Goal: Task Accomplishment & Management: Manage account settings

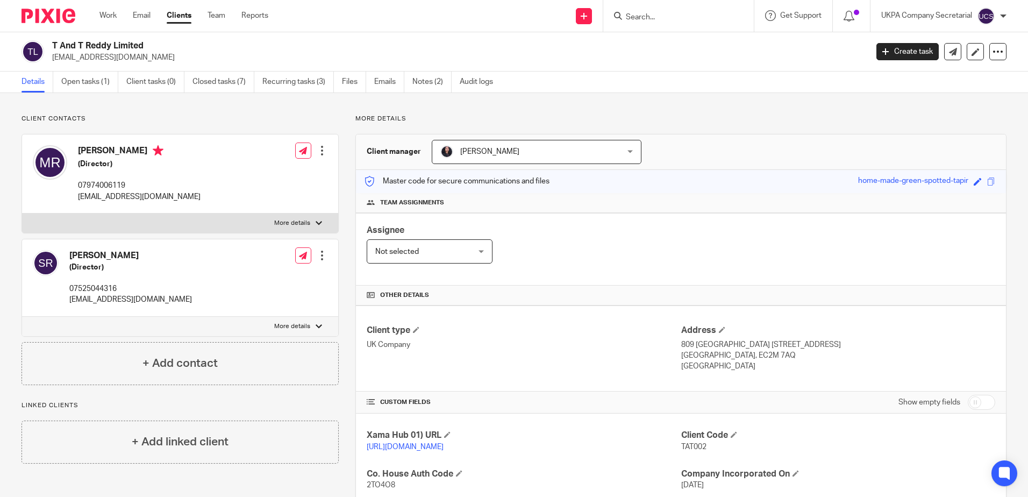
click at [660, 19] on input "Search" at bounding box center [673, 18] width 97 height 10
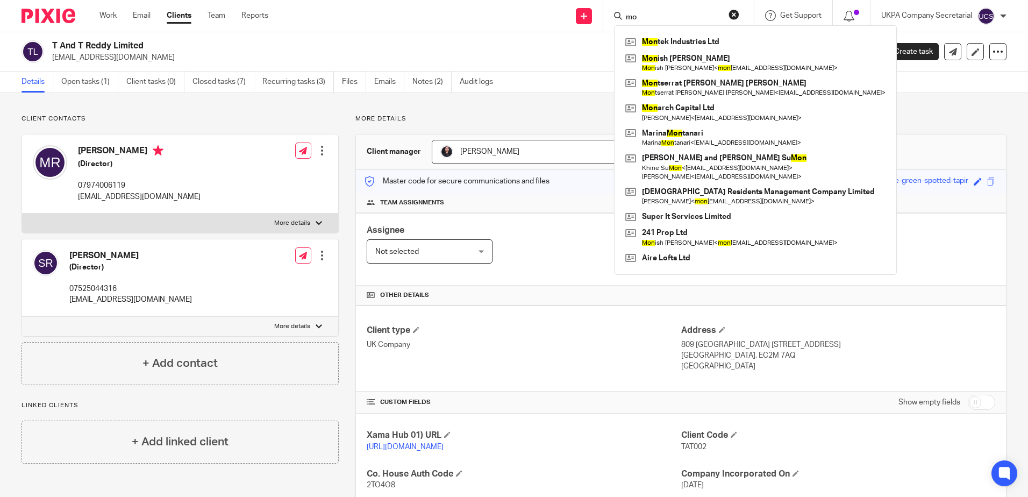
type input "m"
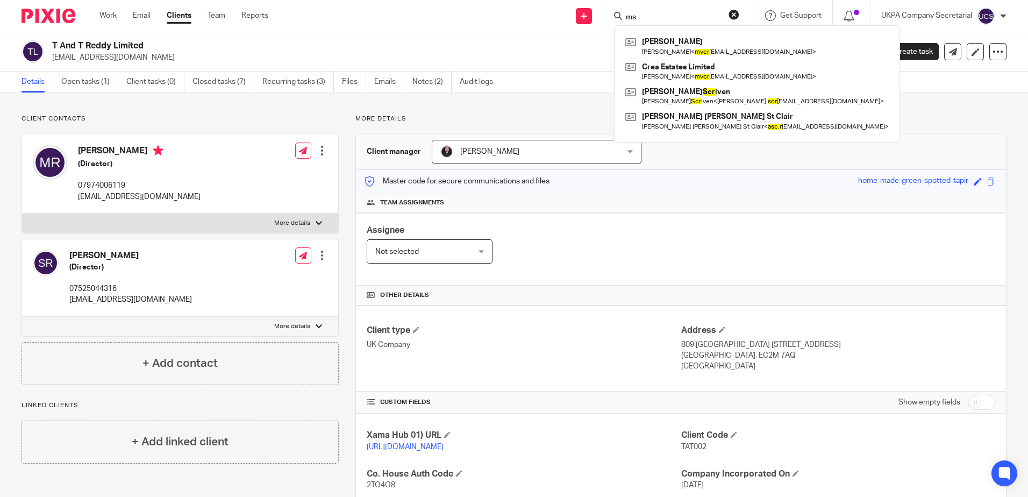
type input "m"
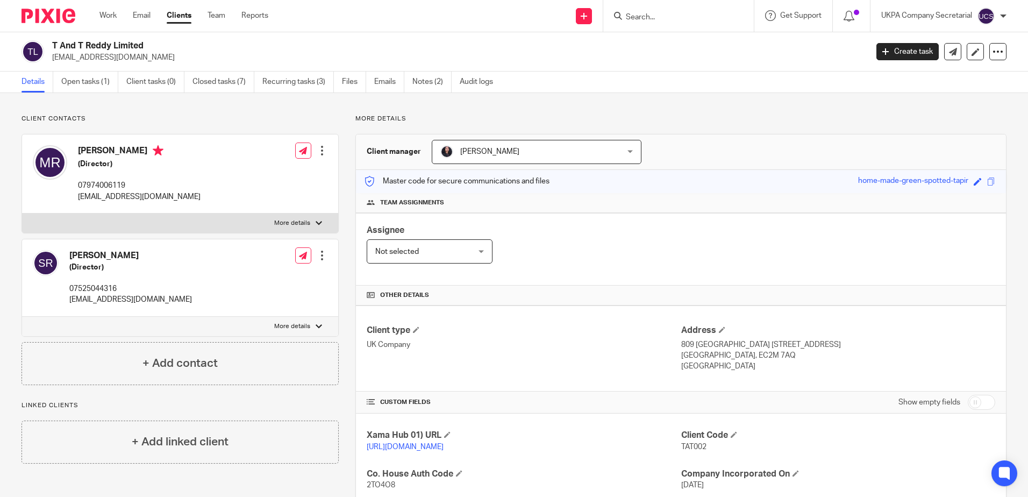
click at [732, 19] on form at bounding box center [682, 15] width 114 height 13
click at [633, 15] on input "Search" at bounding box center [673, 18] width 97 height 10
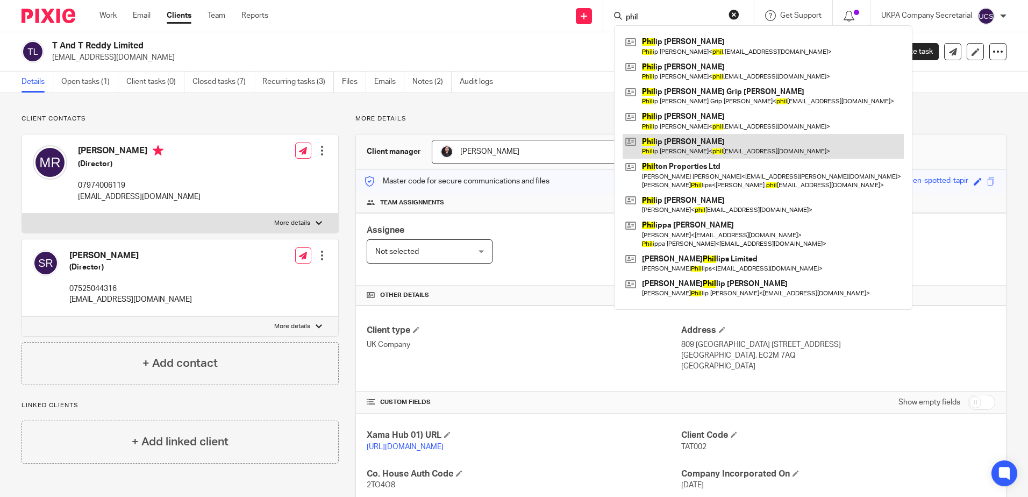
type input "phil"
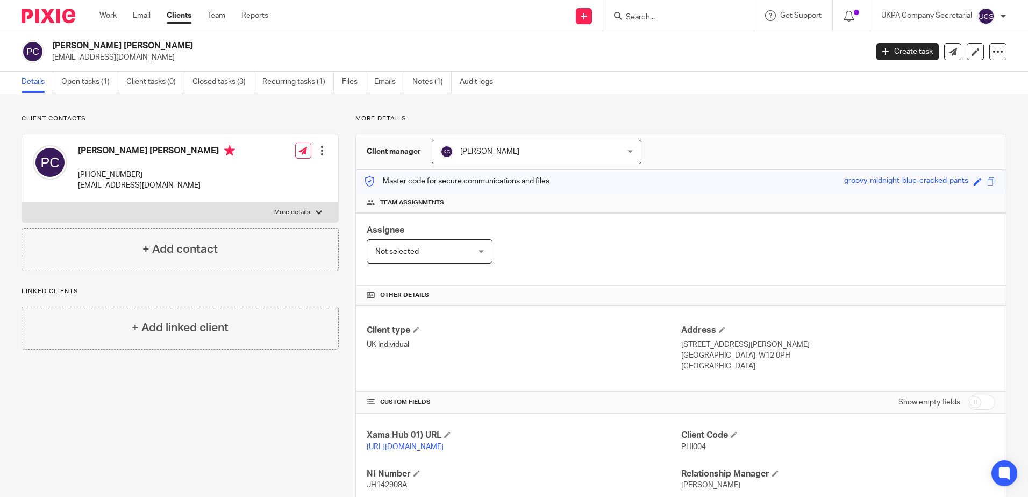
click at [682, 16] on input "Search" at bounding box center [673, 18] width 97 height 10
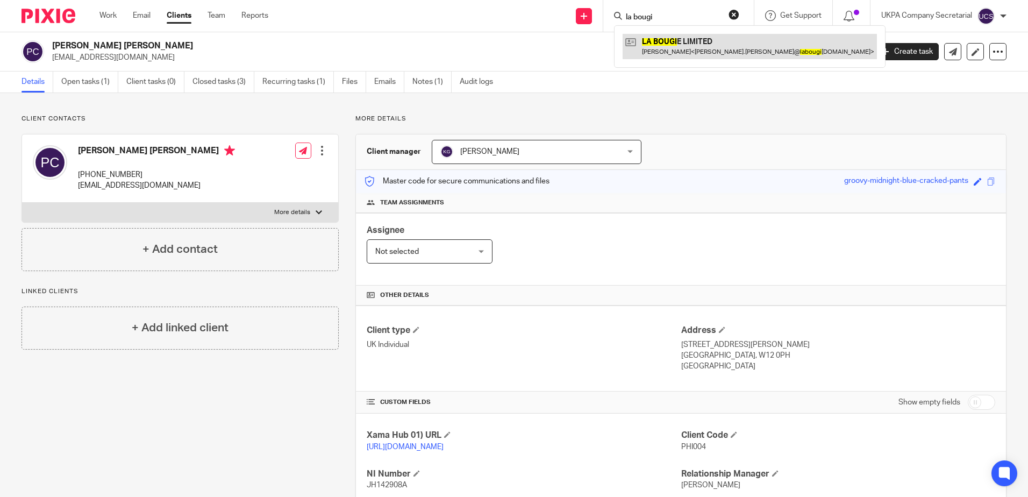
type input "la bougi"
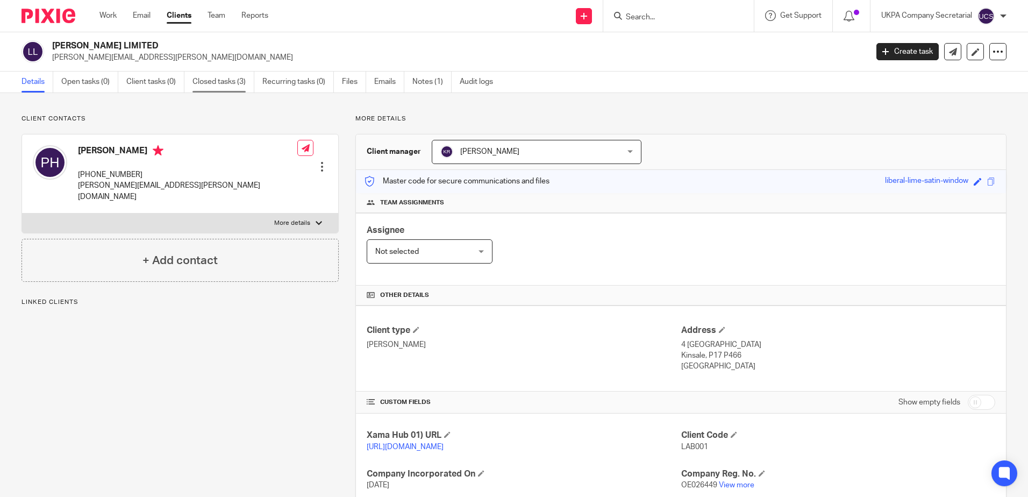
click at [227, 83] on link "Closed tasks (3)" at bounding box center [223, 81] width 62 height 21
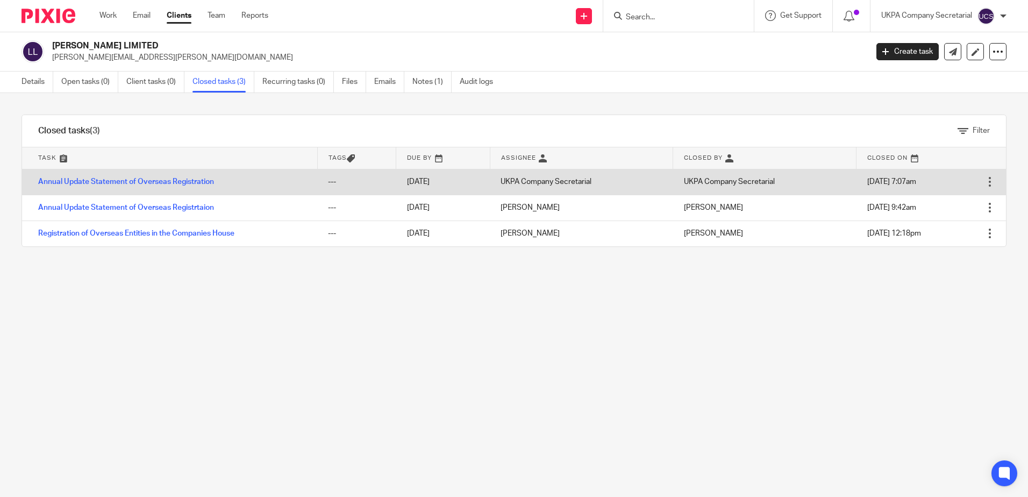
click at [984, 184] on div at bounding box center [989, 181] width 11 height 11
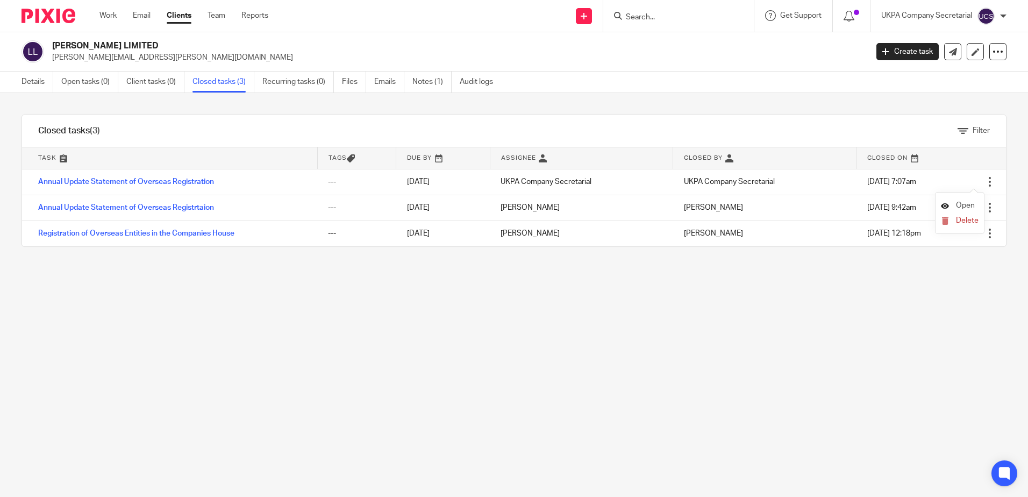
click at [950, 203] on link "Open" at bounding box center [958, 206] width 34 height 8
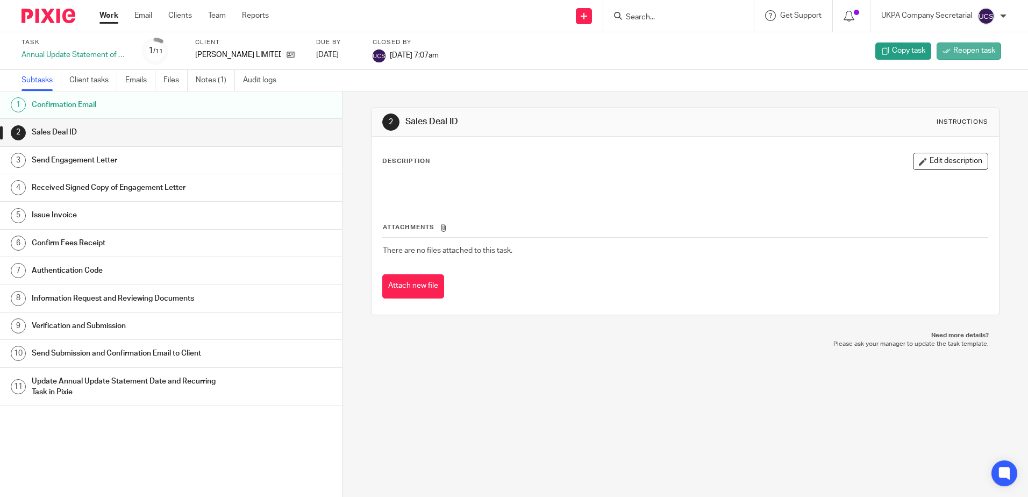
click at [960, 43] on link "Reopen task" at bounding box center [968, 50] width 65 height 17
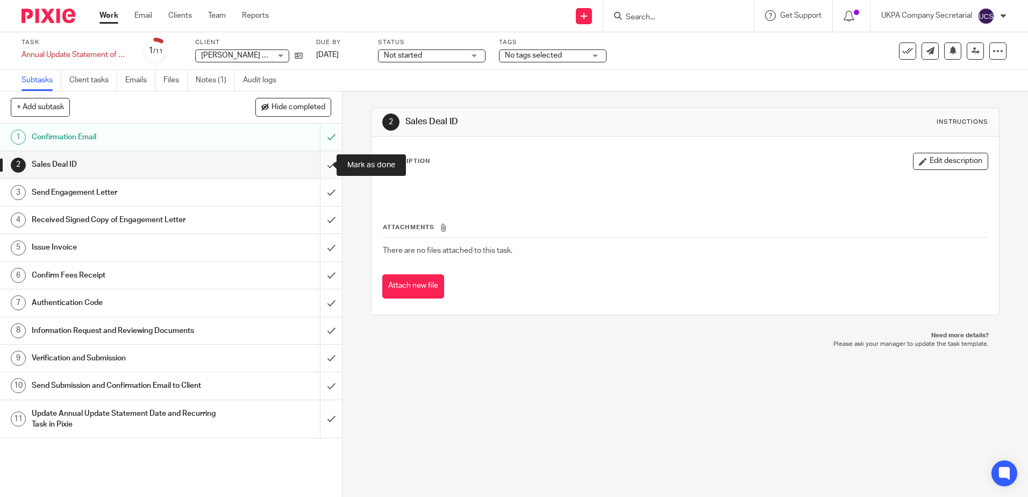
click at [325, 170] on input "submit" at bounding box center [171, 164] width 342 height 27
click at [327, 190] on input "submit" at bounding box center [171, 192] width 342 height 27
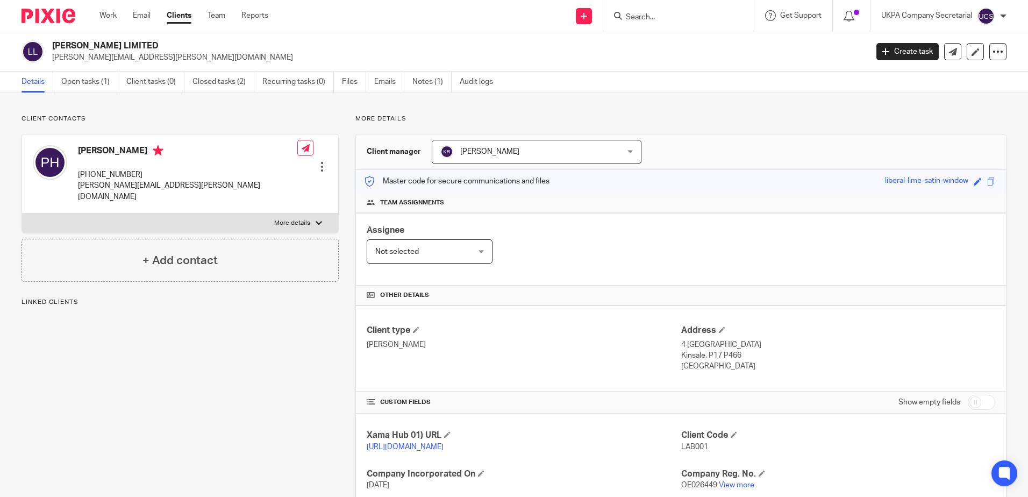
scroll to position [161, 0]
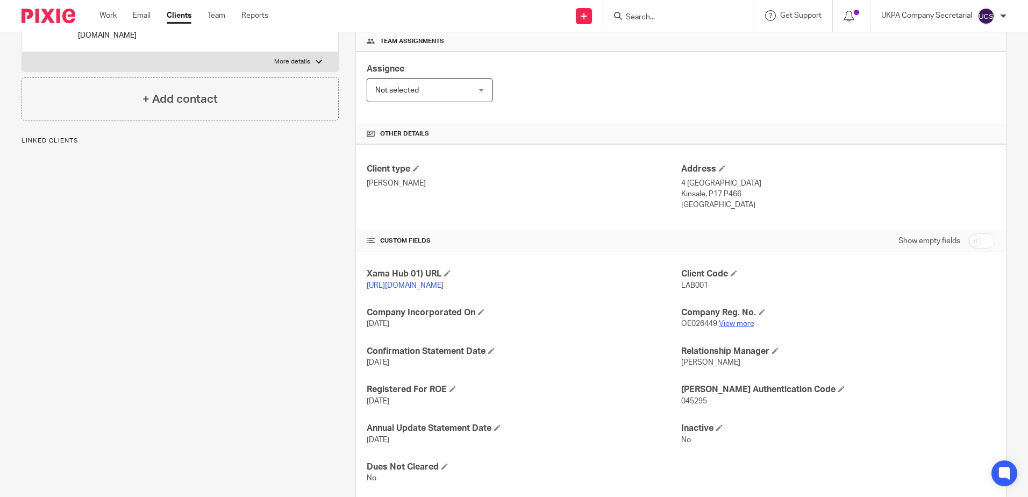
click at [740, 327] on link "View more" at bounding box center [736, 324] width 35 height 8
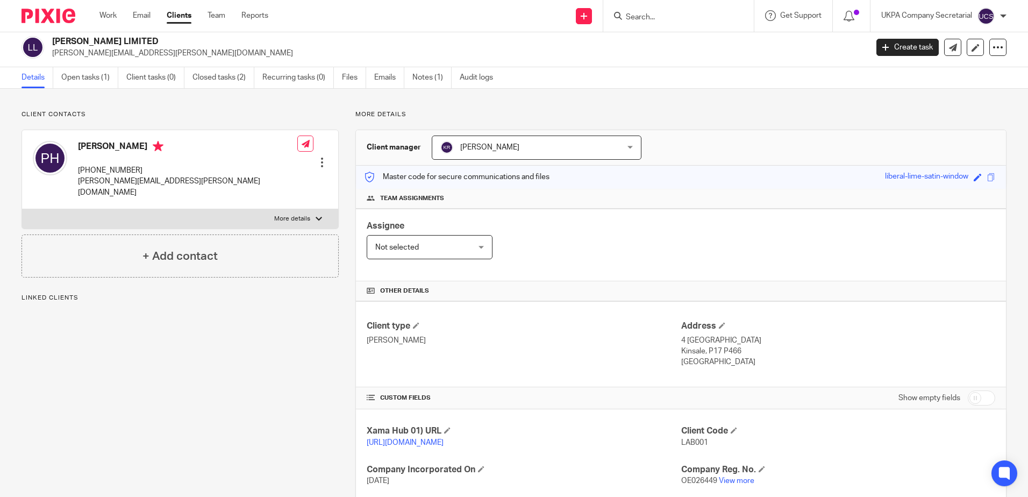
scroll to position [0, 0]
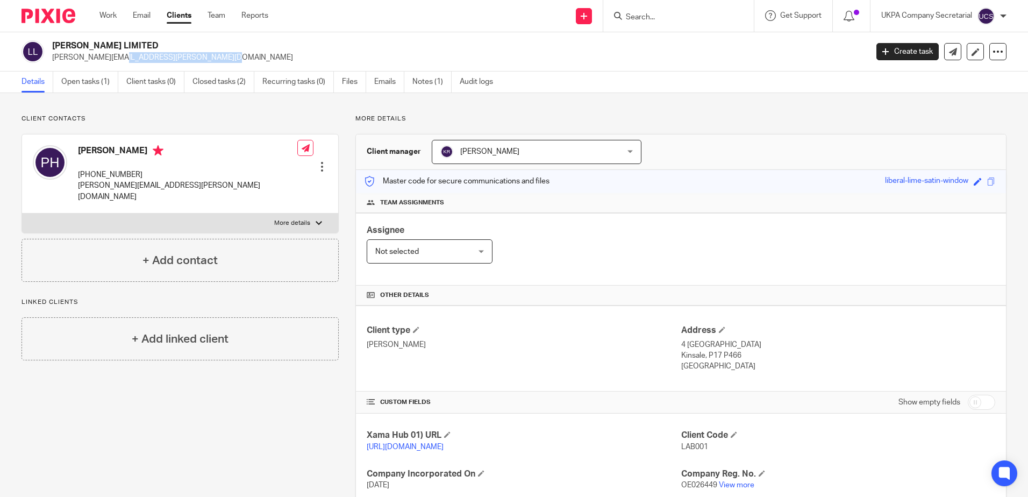
drag, startPoint x: 164, startPoint y: 61, endPoint x: 50, endPoint y: 62, distance: 114.5
click at [50, 62] on div "LA BOUGIE LIMITED peter.hagerty@labougie.com" at bounding box center [441, 51] width 839 height 23
copy p "peter.hagerty@labougie.com"
drag, startPoint x: 71, startPoint y: 145, endPoint x: 138, endPoint y: 152, distance: 67.0
click at [138, 152] on div "Peter Hagerty +353864124402 peter.hagerty@labougie.com" at bounding box center [165, 174] width 264 height 68
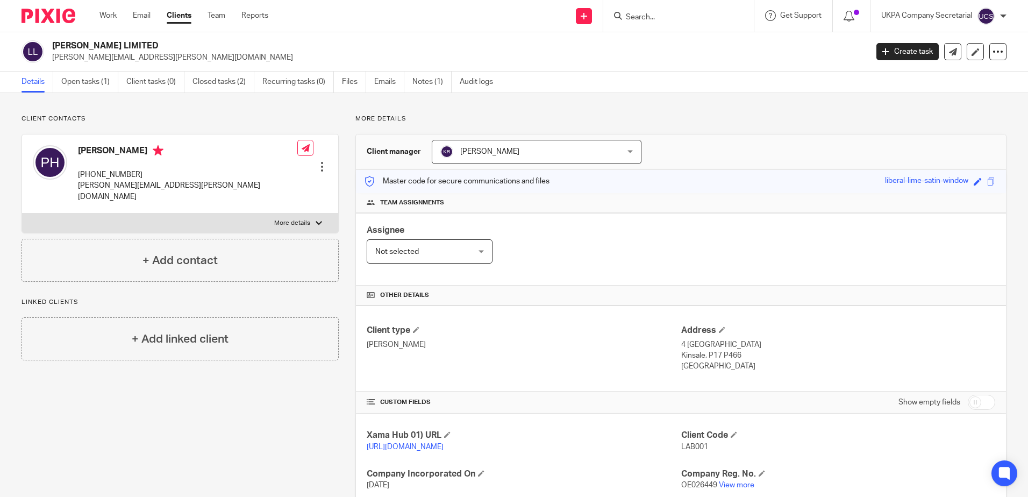
drag, startPoint x: 138, startPoint y: 152, endPoint x: 130, endPoint y: 166, distance: 16.1
click at [122, 173] on p "+353864124402" at bounding box center [187, 174] width 219 height 11
drag, startPoint x: 134, startPoint y: 151, endPoint x: 79, endPoint y: 148, distance: 55.4
click at [79, 148] on h4 "Peter Hagerty" at bounding box center [187, 151] width 219 height 13
copy h4 "Peter Hagerty"
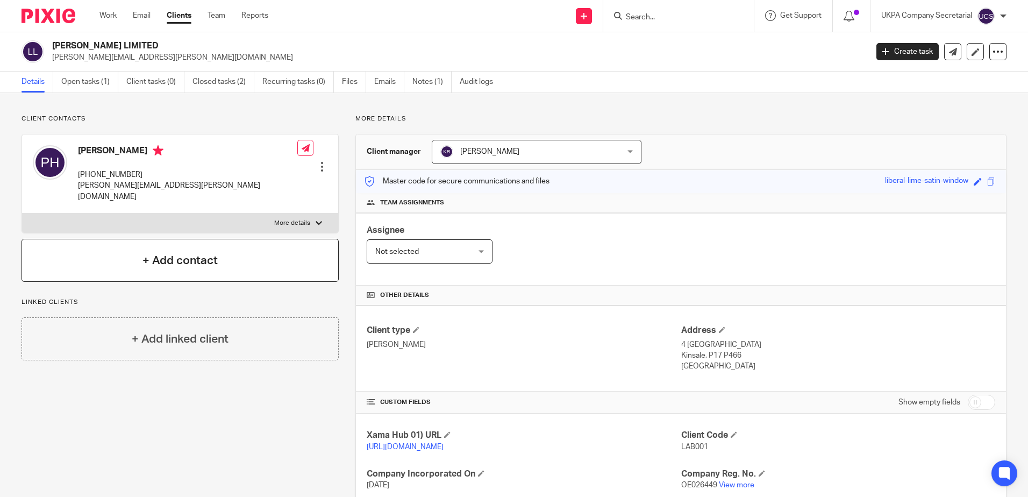
click at [195, 252] on h4 "+ Add contact" at bounding box center [179, 260] width 75 height 17
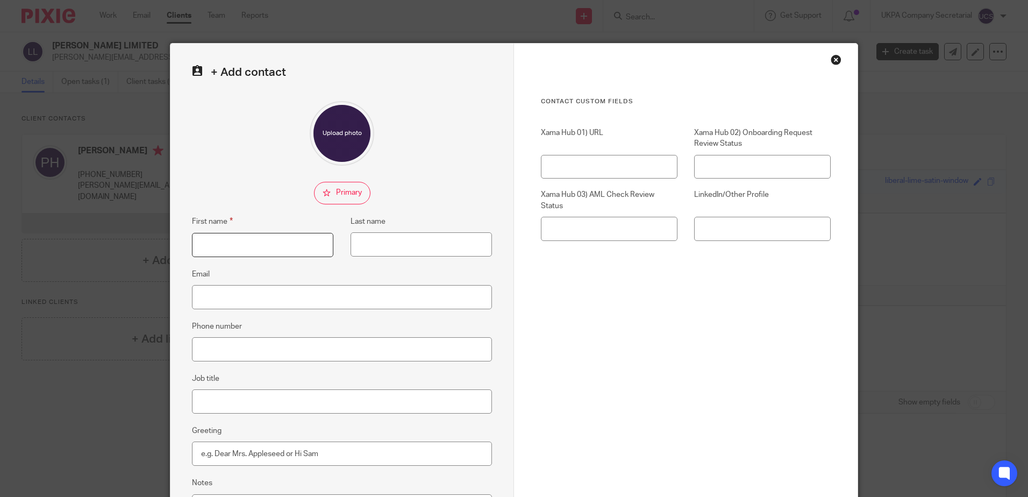
click at [278, 246] on input "First name" at bounding box center [262, 245] width 141 height 24
type input "Lucy"
type input "Hagerty"
click at [260, 331] on fieldset "Phone number" at bounding box center [342, 340] width 300 height 41
click at [277, 294] on input "Email" at bounding box center [342, 297] width 300 height 24
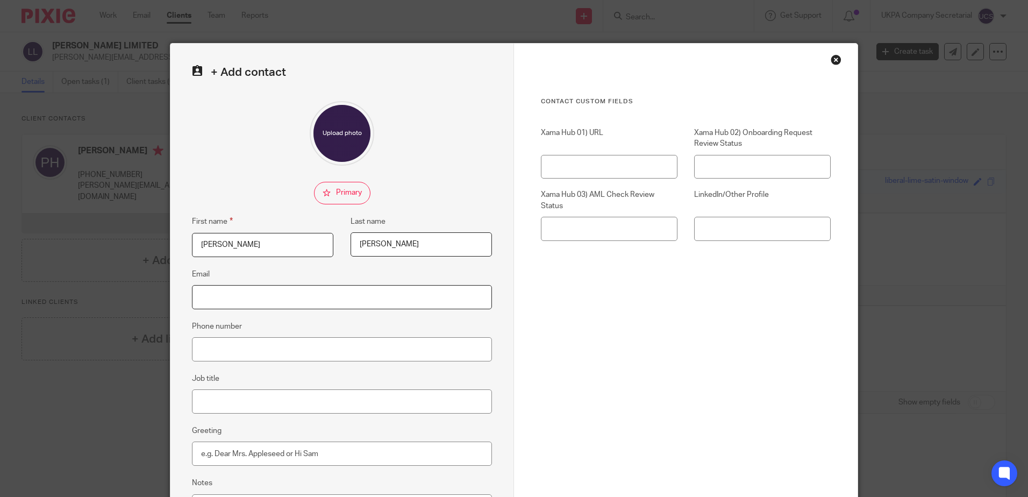
paste input "Lucy Hagerty<lucy.hagerty@labougie.com>"
click at [350, 294] on input "Lucy Hagerty<lucy.hagerty@labougie.com>" at bounding box center [342, 297] width 300 height 24
click at [246, 298] on input "Lucy Hagerty<lucy.hagerty@labougie.com" at bounding box center [342, 297] width 300 height 24
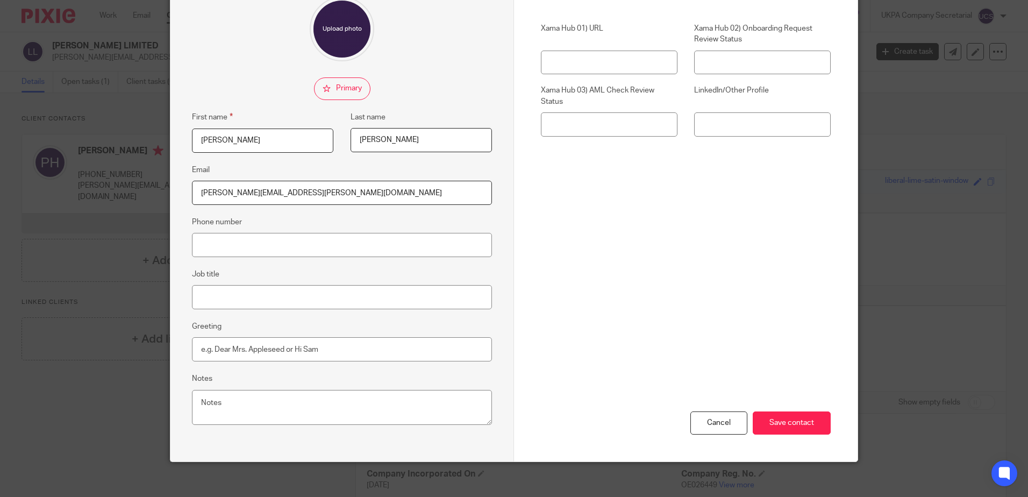
scroll to position [112, 0]
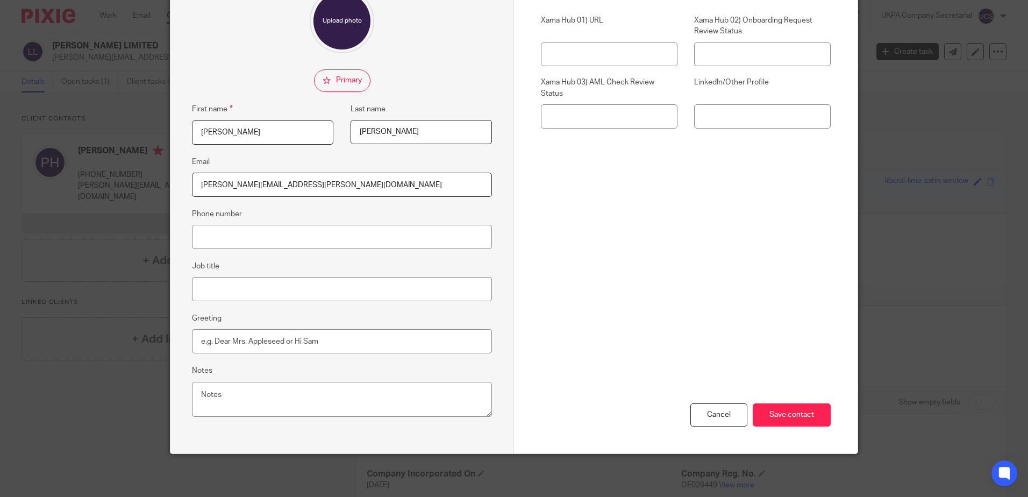
type input "[PERSON_NAME][EMAIL_ADDRESS][PERSON_NAME][DOMAIN_NAME]"
click at [343, 71] on input "checkbox" at bounding box center [342, 80] width 56 height 23
checkbox input "true"
click at [775, 409] on input "Save contact" at bounding box center [792, 414] width 78 height 23
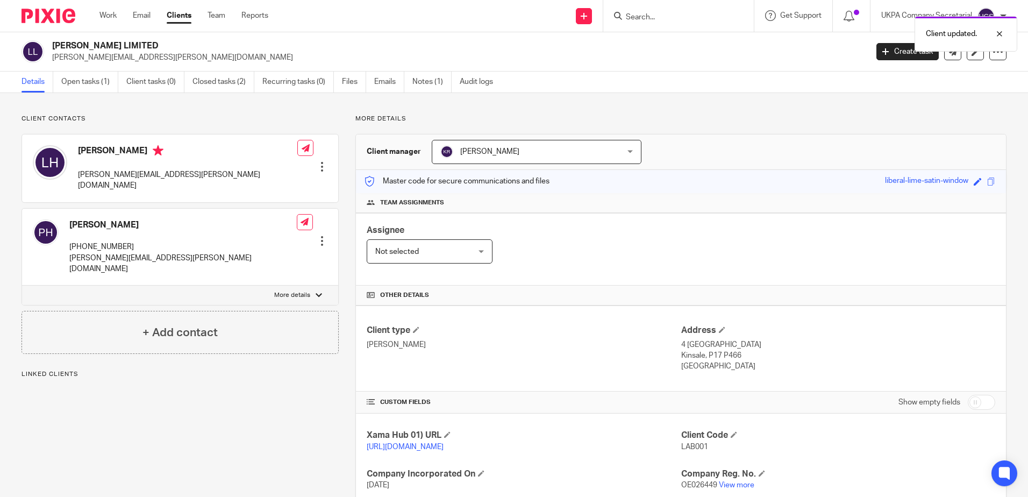
click at [204, 113] on div "Client contacts [PERSON_NAME] [PERSON_NAME][EMAIL_ADDRESS][PERSON_NAME][DOMAIN_…" at bounding box center [514, 388] width 1028 height 590
drag, startPoint x: 87, startPoint y: 147, endPoint x: 132, endPoint y: 145, distance: 45.2
click at [132, 145] on h4 "[PERSON_NAME]" at bounding box center [187, 151] width 219 height 13
copy h4 "[PERSON_NAME]"
drag, startPoint x: 193, startPoint y: 180, endPoint x: 187, endPoint y: 178, distance: 6.5
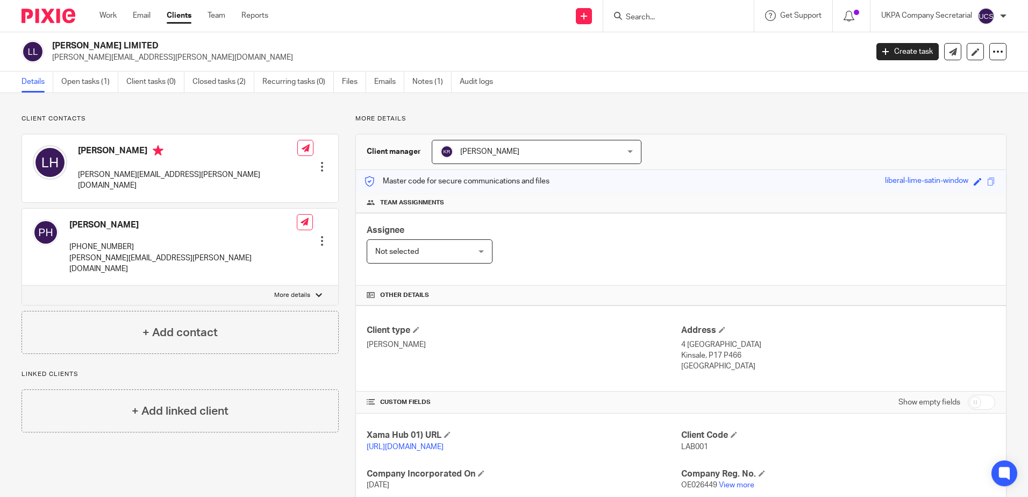
click at [193, 180] on div "[PERSON_NAME] [PERSON_NAME][EMAIL_ADDRESS][PERSON_NAME][DOMAIN_NAME] Edit conta…" at bounding box center [180, 168] width 316 height 68
drag, startPoint x: 174, startPoint y: 177, endPoint x: 78, endPoint y: 177, distance: 95.1
click at [78, 177] on div "[PERSON_NAME] [PERSON_NAME][EMAIL_ADDRESS][PERSON_NAME][DOMAIN_NAME] Edit conta…" at bounding box center [180, 168] width 316 height 68
copy p "[PERSON_NAME][EMAIL_ADDRESS][PERSON_NAME][DOMAIN_NAME]"
drag, startPoint x: 52, startPoint y: 40, endPoint x: 141, endPoint y: 48, distance: 90.1
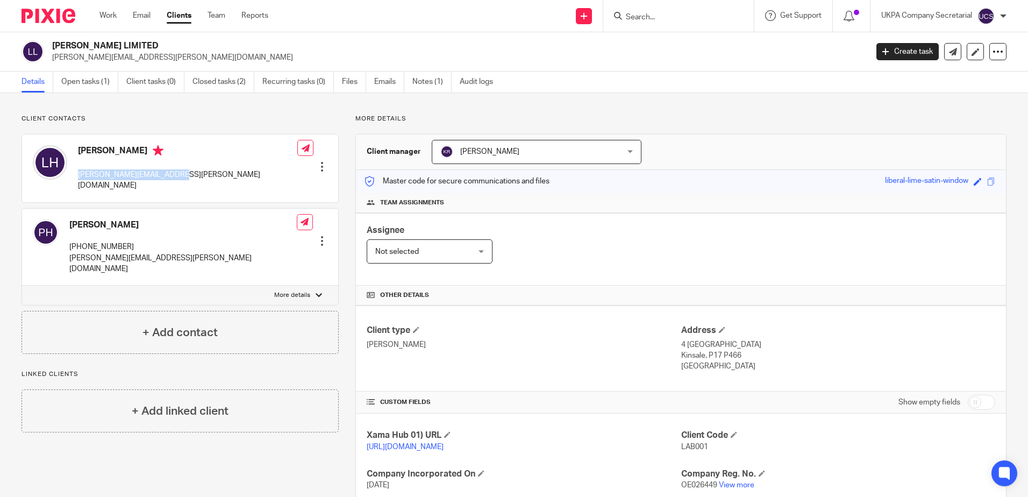
click at [141, 48] on div "[PERSON_NAME] LIMITED [PERSON_NAME][EMAIL_ADDRESS][PERSON_NAME][DOMAIN_NAME]" at bounding box center [441, 51] width 839 height 23
copy h2 "[PERSON_NAME] LIMITED"
drag, startPoint x: 180, startPoint y: 173, endPoint x: 76, endPoint y: 183, distance: 103.7
click at [76, 183] on div "[PERSON_NAME] [PERSON_NAME][EMAIL_ADDRESS][PERSON_NAME][DOMAIN_NAME] Edit conta…" at bounding box center [180, 168] width 316 height 68
copy p "[PERSON_NAME][EMAIL_ADDRESS][PERSON_NAME][DOMAIN_NAME]"
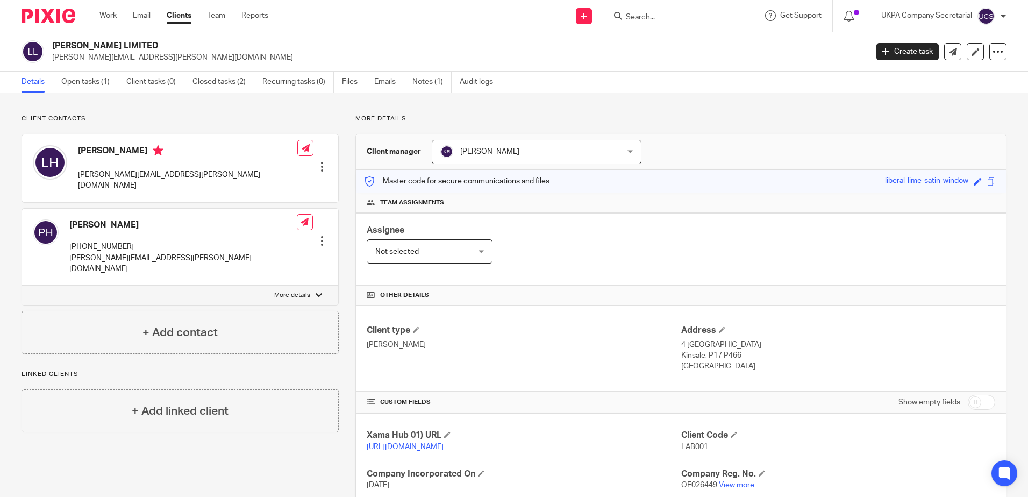
click at [138, 44] on h2 "[PERSON_NAME] LIMITED" at bounding box center [375, 45] width 646 height 11
drag, startPoint x: 125, startPoint y: 46, endPoint x: 56, endPoint y: 48, distance: 68.9
click at [56, 48] on h2 "[PERSON_NAME] LIMITED" at bounding box center [375, 45] width 646 height 11
copy div "[PERSON_NAME] LIMITED"
click at [206, 128] on div "Client contacts Lucy Hagerty lucy.hagerty@labougie.com Edit contact Create clie…" at bounding box center [180, 233] width 317 height 239
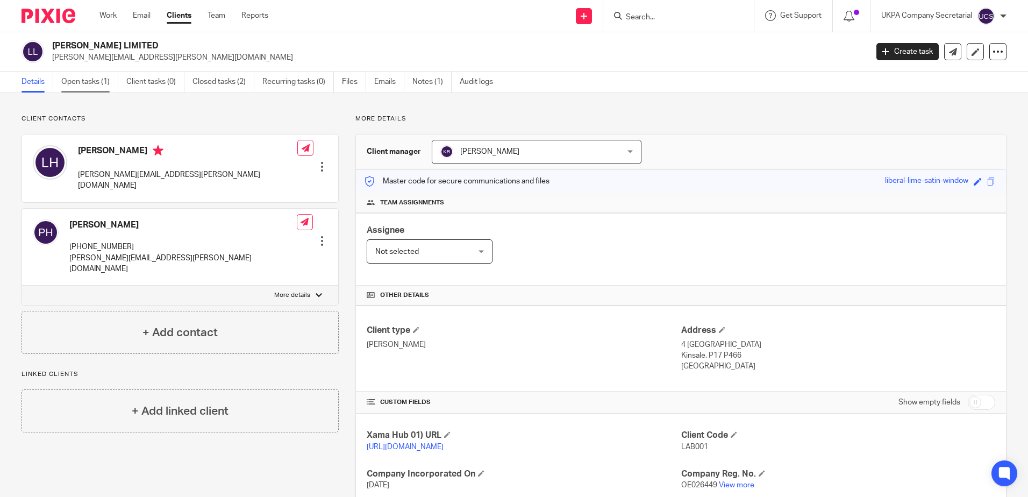
click at [83, 78] on link "Open tasks (1)" at bounding box center [89, 81] width 57 height 21
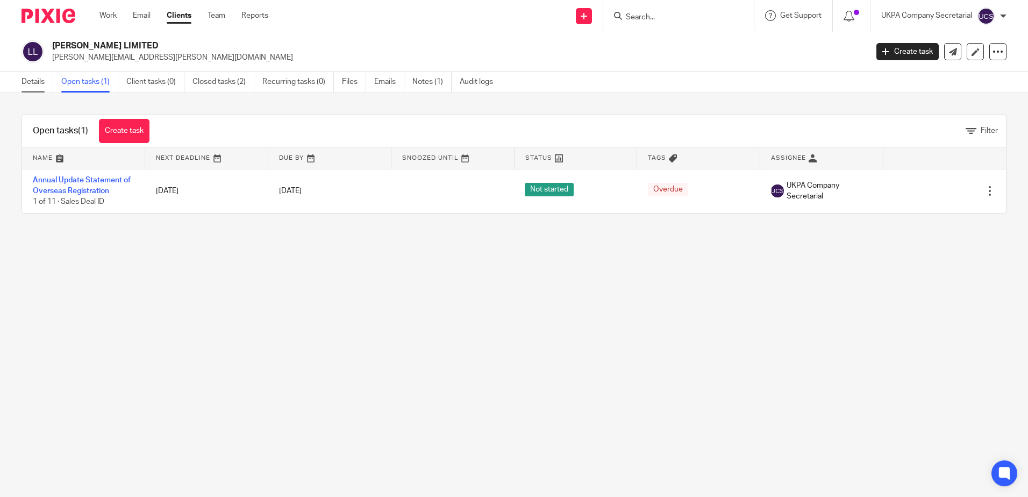
click at [38, 83] on link "Details" at bounding box center [38, 81] width 32 height 21
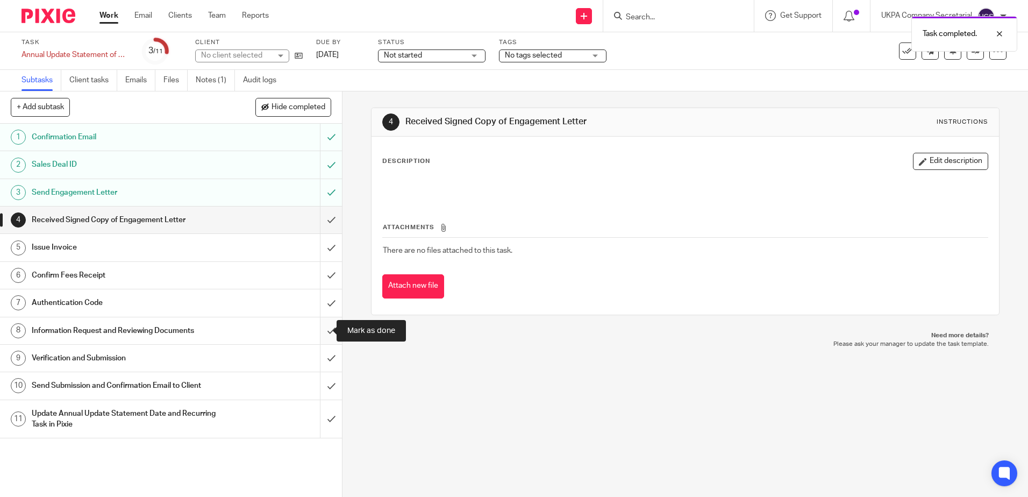
click at [325, 330] on input "submit" at bounding box center [171, 330] width 342 height 27
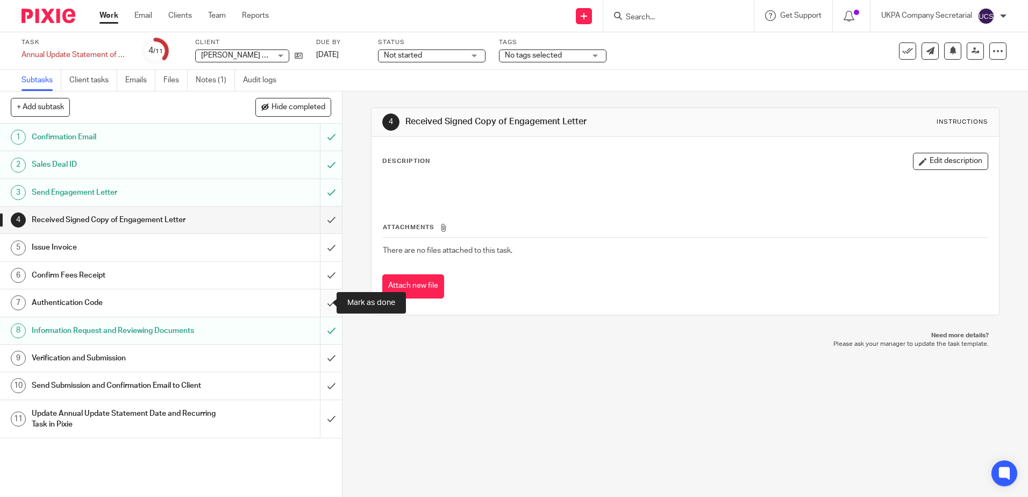
click at [321, 298] on input "submit" at bounding box center [171, 302] width 342 height 27
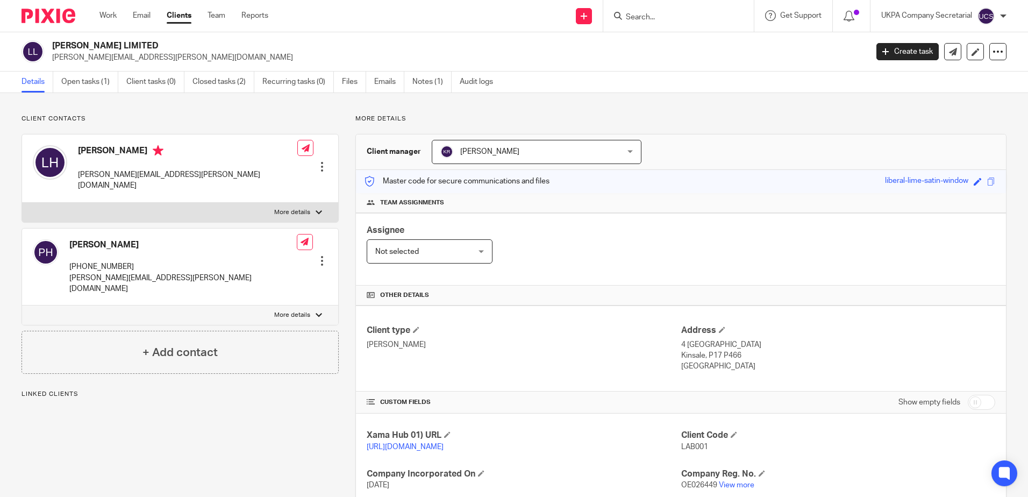
scroll to position [197, 0]
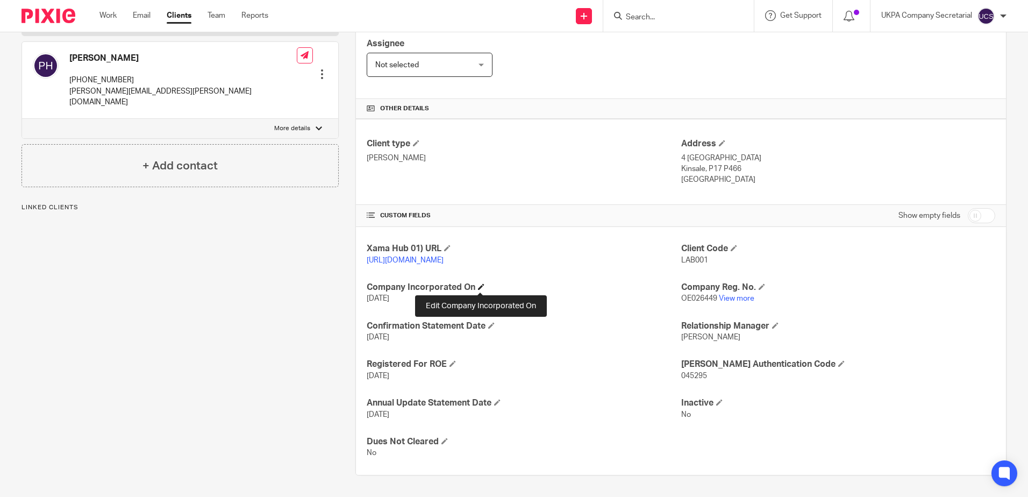
click at [481, 286] on span at bounding box center [481, 286] width 6 height 6
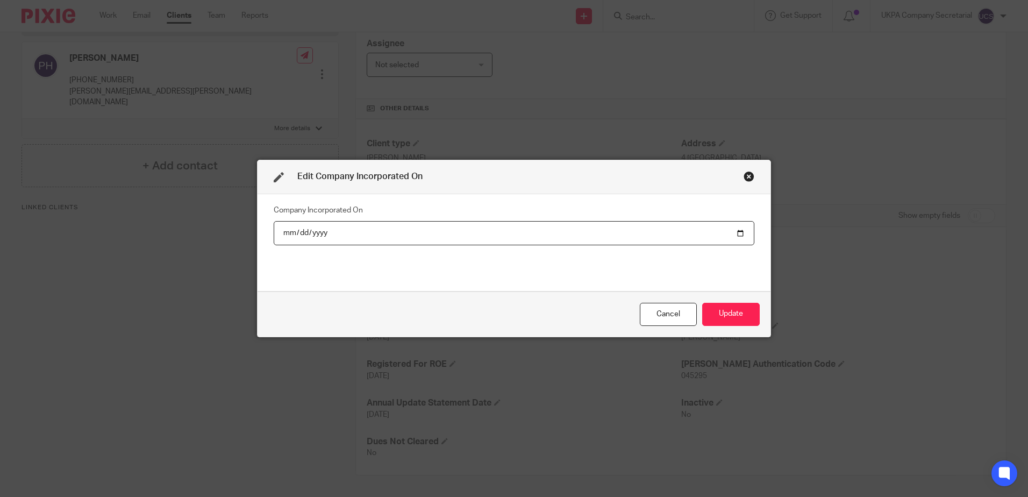
click at [741, 237] on input "2023-02-15" at bounding box center [514, 233] width 481 height 24
click at [734, 311] on button "Update" at bounding box center [731, 314] width 58 height 23
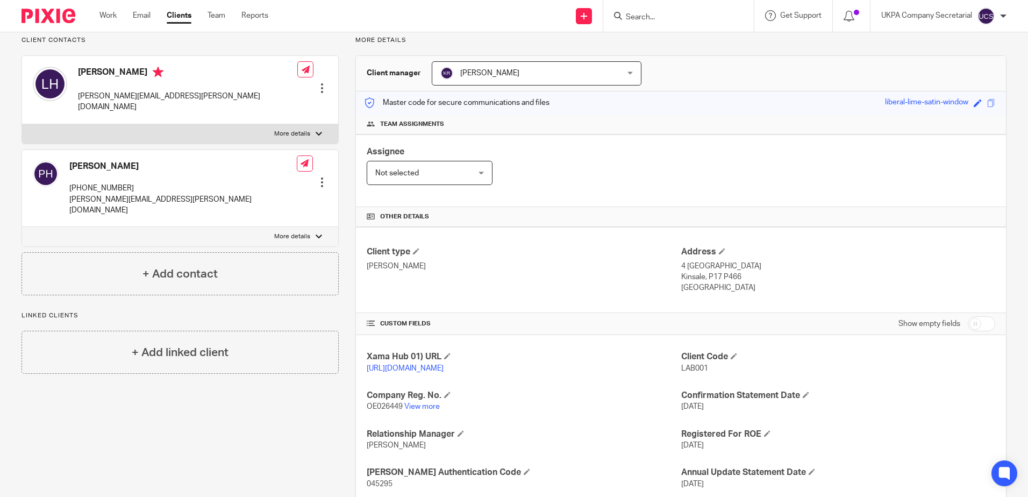
scroll to position [159, 0]
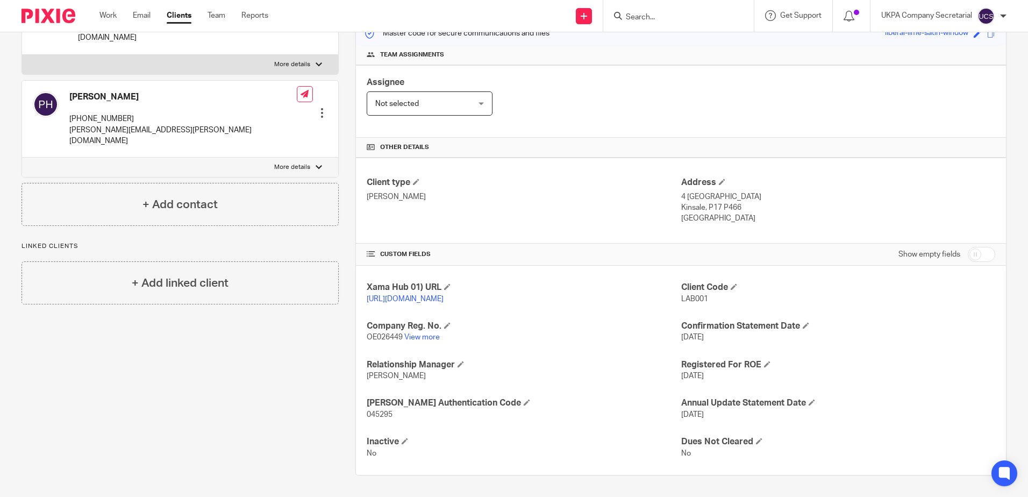
click at [374, 413] on span "045295" at bounding box center [380, 415] width 26 height 8
copy span "045295"
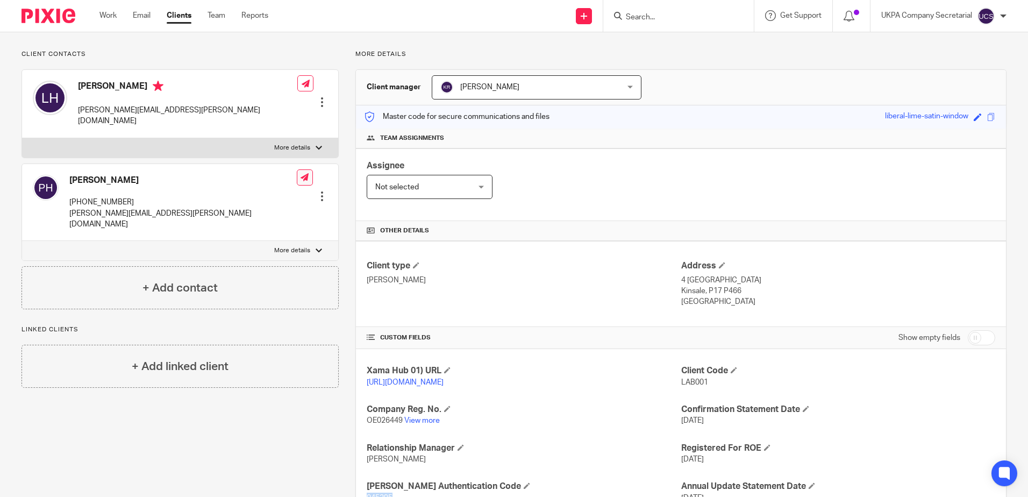
scroll to position [0, 0]
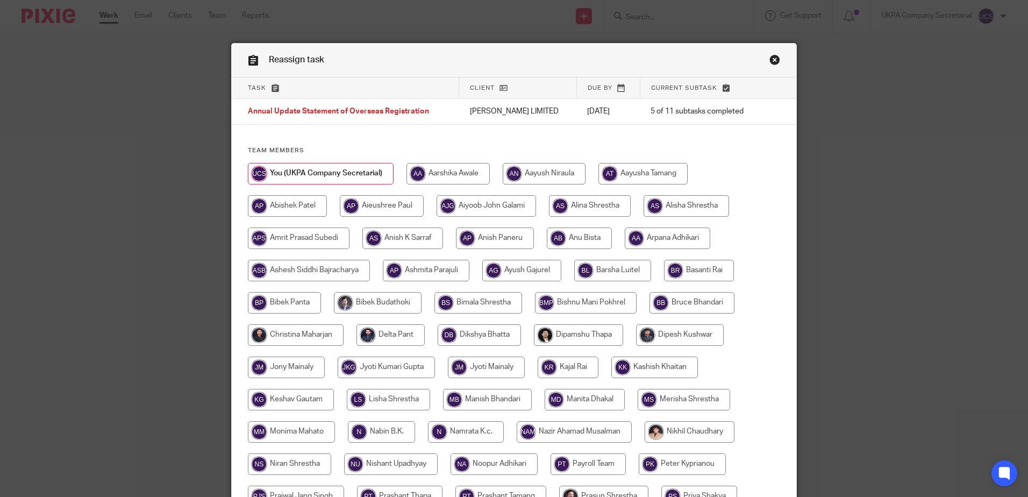
scroll to position [323, 0]
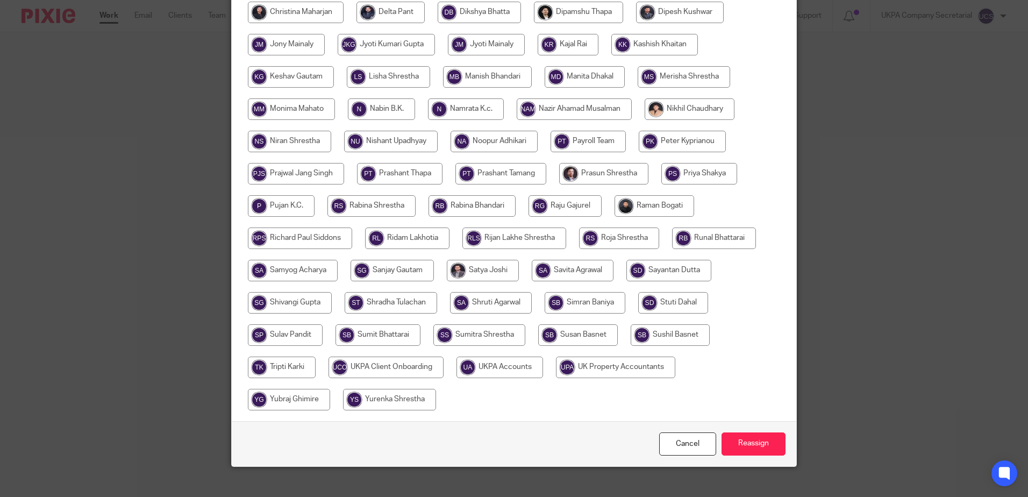
click at [475, 360] on input "radio" at bounding box center [499, 367] width 87 height 22
radio input "true"
click at [742, 441] on input "Reassign" at bounding box center [753, 443] width 64 height 23
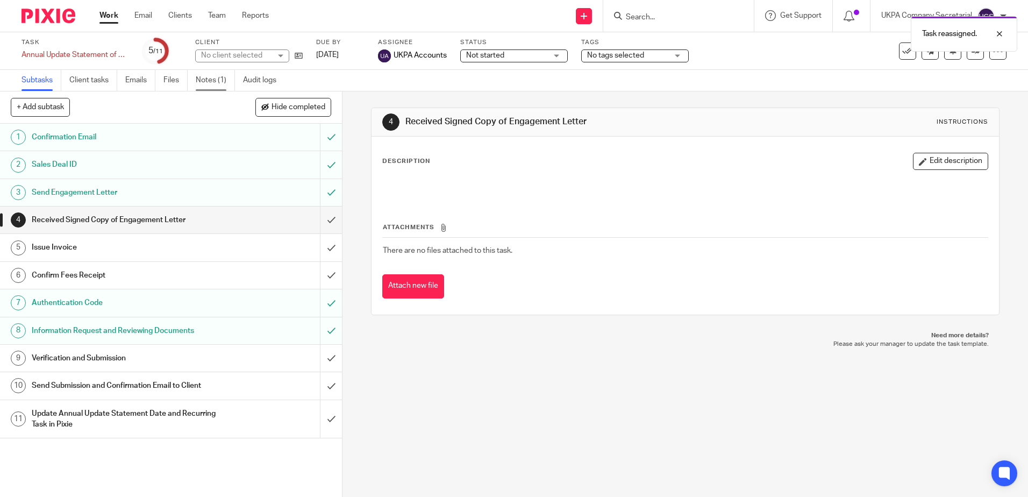
click at [219, 82] on link "Notes (1)" at bounding box center [215, 80] width 39 height 21
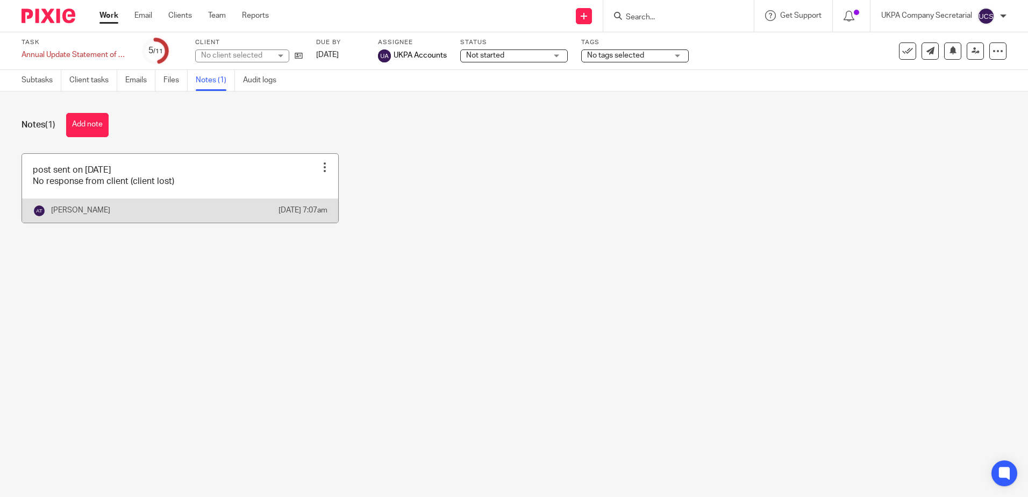
click at [176, 206] on link at bounding box center [180, 188] width 316 height 69
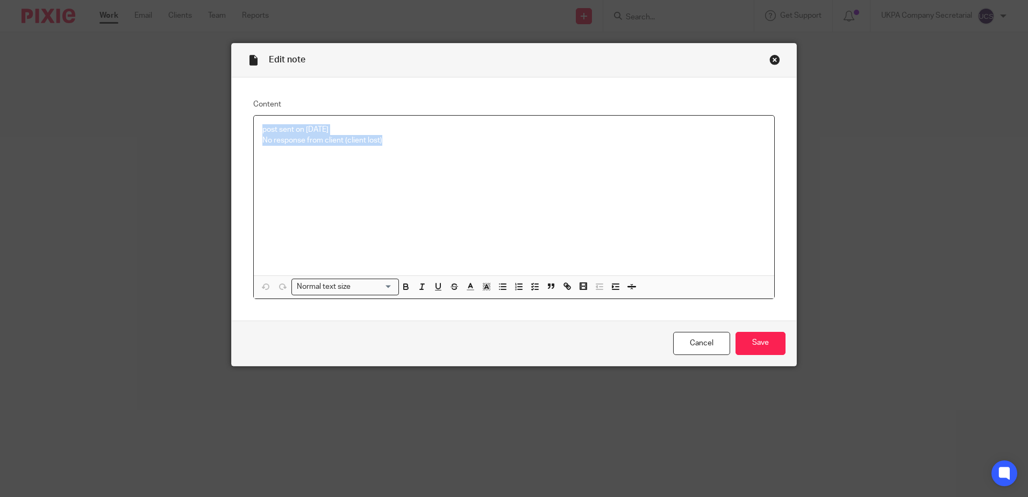
drag, startPoint x: 398, startPoint y: 155, endPoint x: 228, endPoint y: 122, distance: 172.5
click at [232, 122] on div "Content post sent on [DATE] No response from client (client lost) Normal text s…" at bounding box center [514, 198] width 564 height 243
click at [780, 341] on input "Save" at bounding box center [760, 343] width 50 height 23
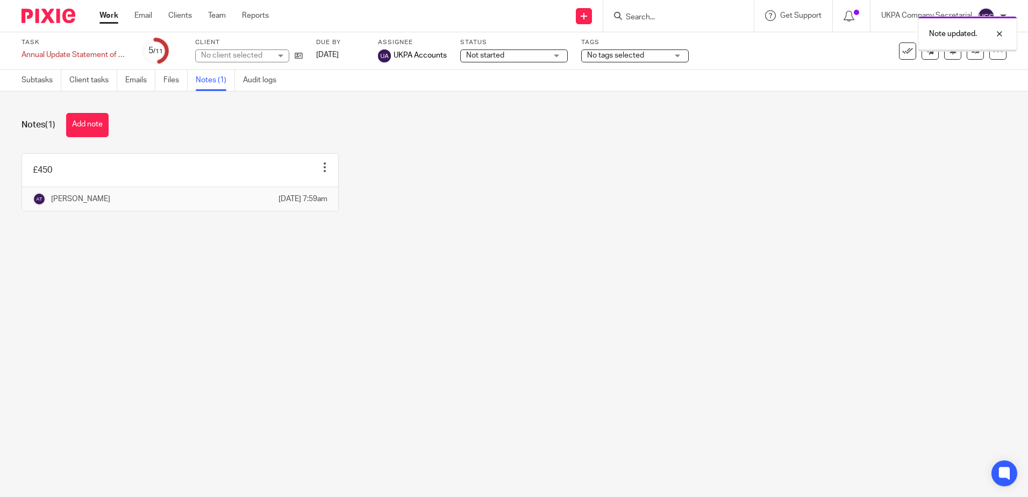
click at [613, 264] on main "Task Annual Update Statement of Overseas Registration Save Annual Update Statem…" at bounding box center [514, 248] width 1028 height 497
click at [52, 80] on link "Subtasks" at bounding box center [42, 80] width 40 height 21
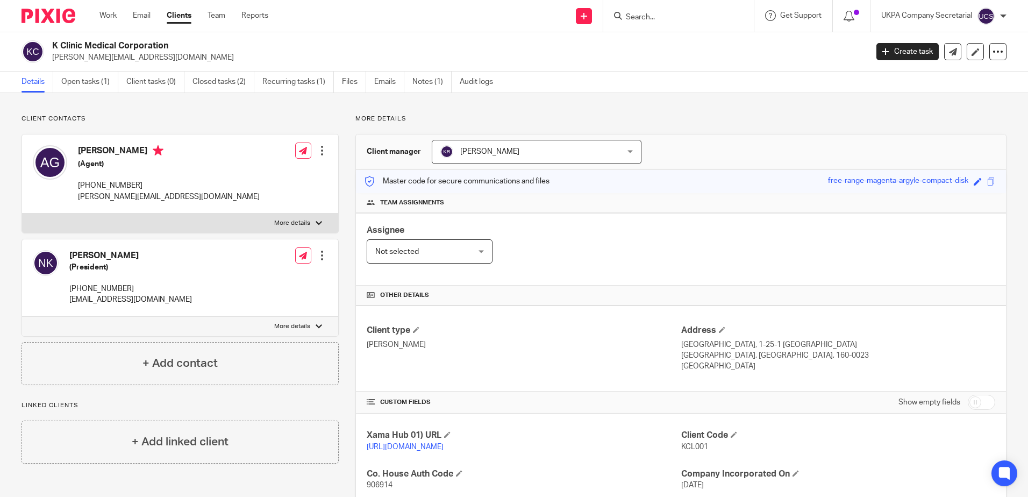
drag, startPoint x: 707, startPoint y: 118, endPoint x: 808, endPoint y: 6, distance: 150.3
click at [707, 118] on p "More details" at bounding box center [680, 118] width 651 height 9
